Goal: Transaction & Acquisition: Book appointment/travel/reservation

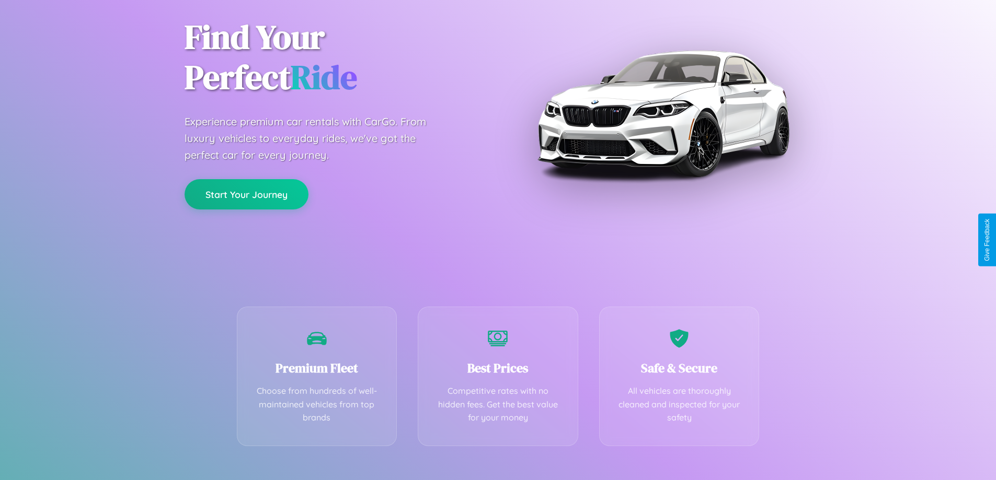
scroll to position [206, 0]
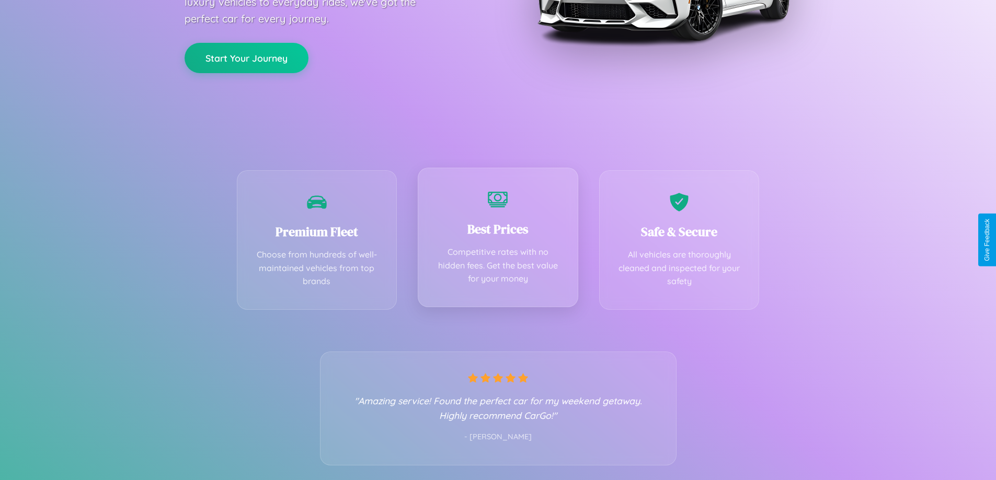
click at [498, 240] on div "Best Prices Competitive rates with no hidden fees. Get the best value for your …" at bounding box center [498, 238] width 160 height 140
click at [246, 57] on button "Start Your Journey" at bounding box center [246, 57] width 124 height 30
click at [246, 56] on button "Start Your Journey" at bounding box center [246, 57] width 124 height 30
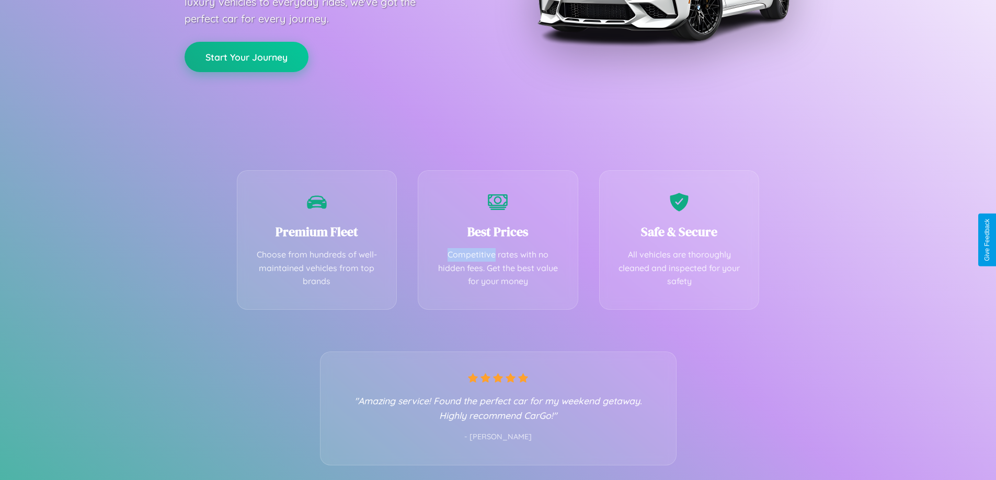
click at [246, 56] on button "Start Your Journey" at bounding box center [246, 57] width 124 height 30
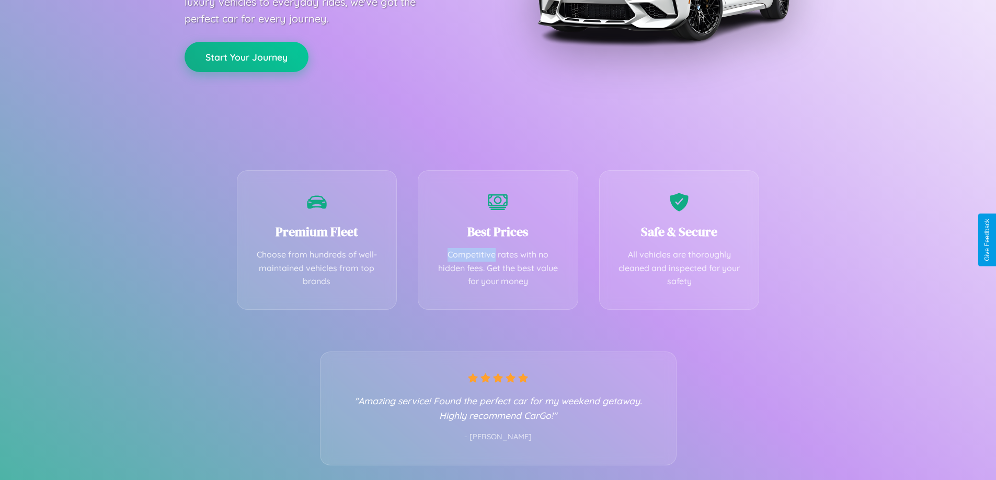
click at [246, 56] on button "Start Your Journey" at bounding box center [246, 57] width 124 height 30
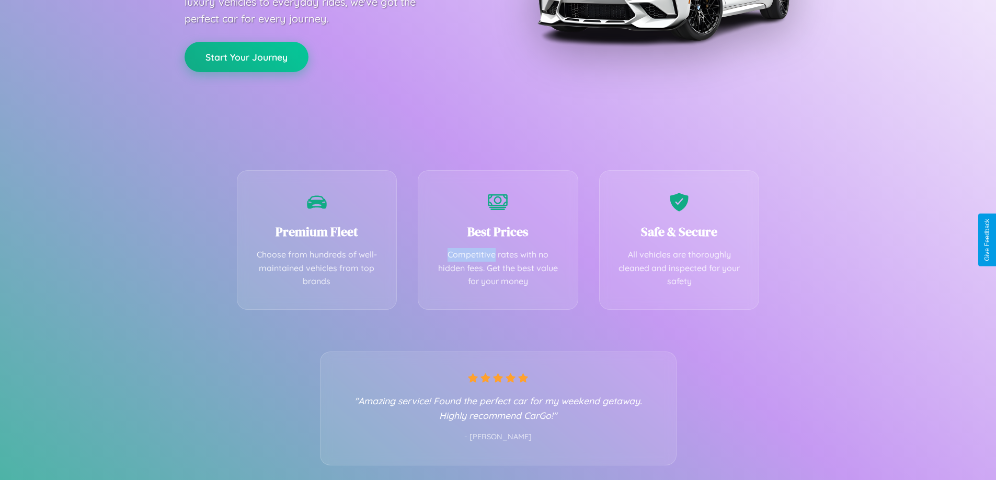
click at [246, 56] on button "Start Your Journey" at bounding box center [246, 57] width 124 height 30
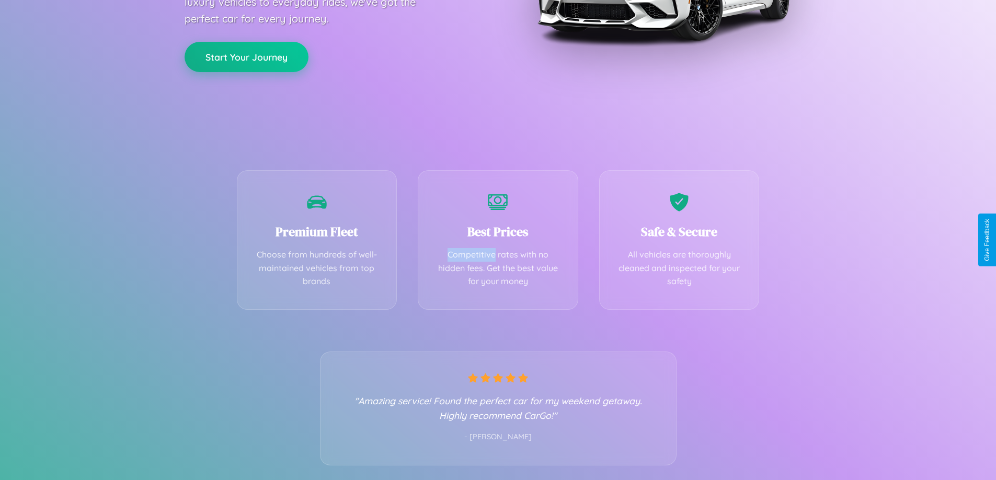
click at [246, 56] on button "Start Your Journey" at bounding box center [246, 57] width 124 height 30
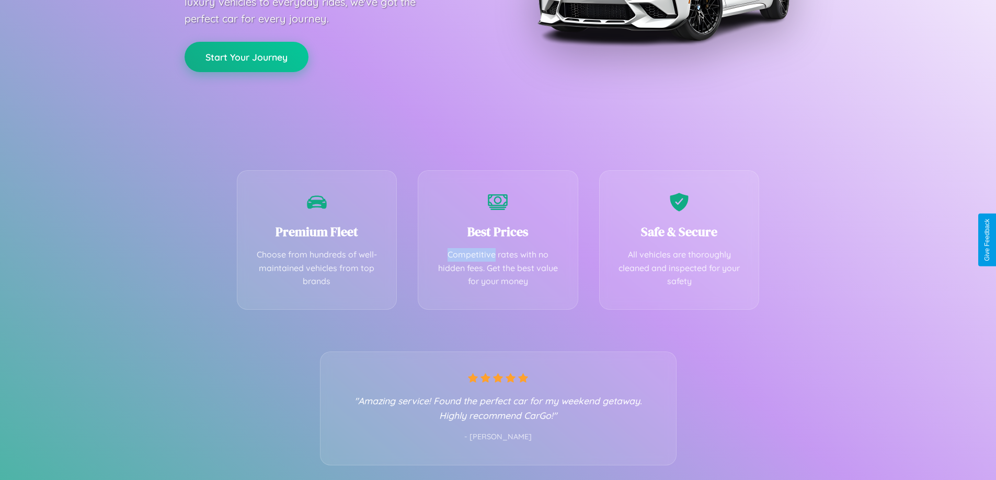
click at [246, 56] on button "Start Your Journey" at bounding box center [246, 57] width 124 height 30
